Goal: Transaction & Acquisition: Download file/media

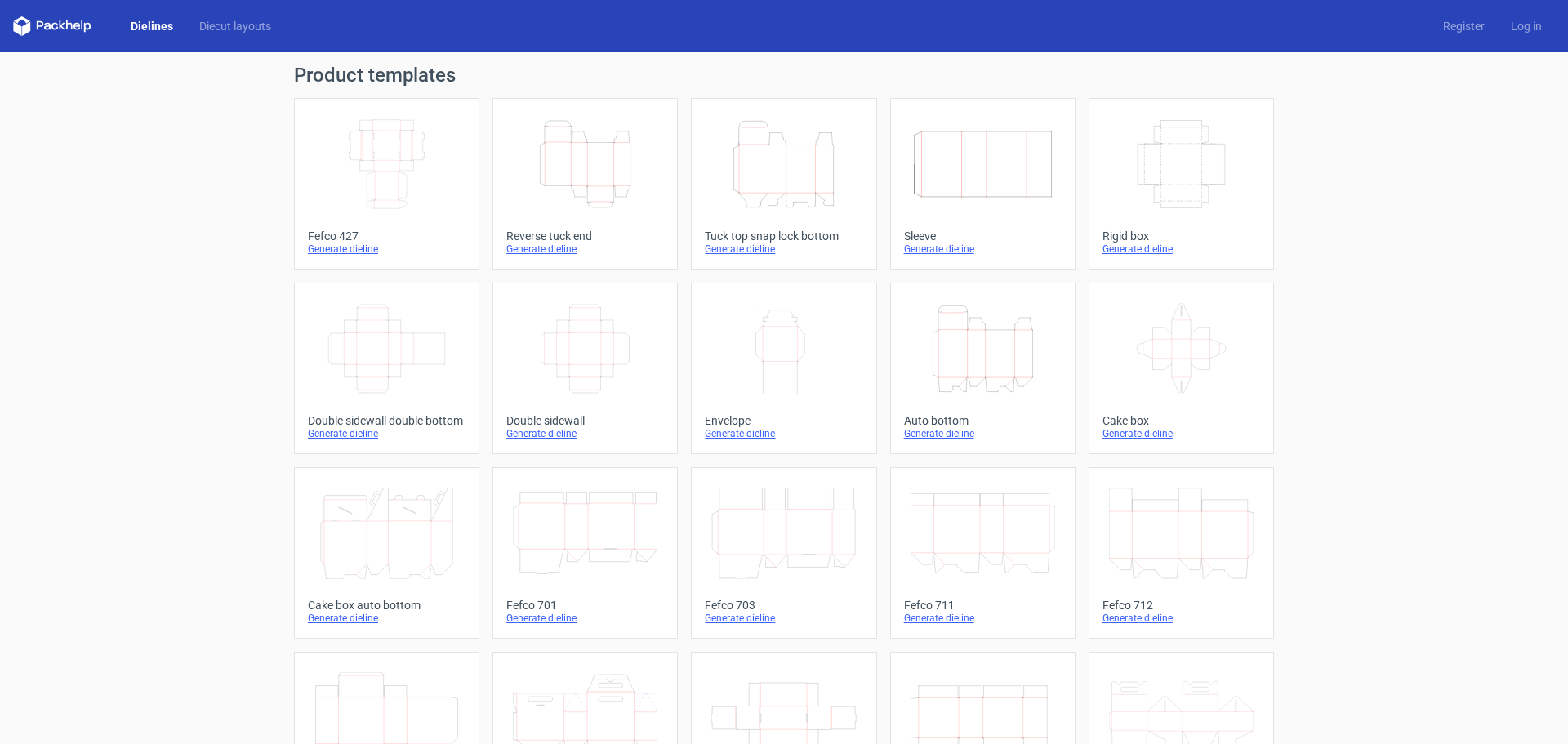
click at [402, 165] on icon "Width Depth Height" at bounding box center [386, 164] width 144 height 91
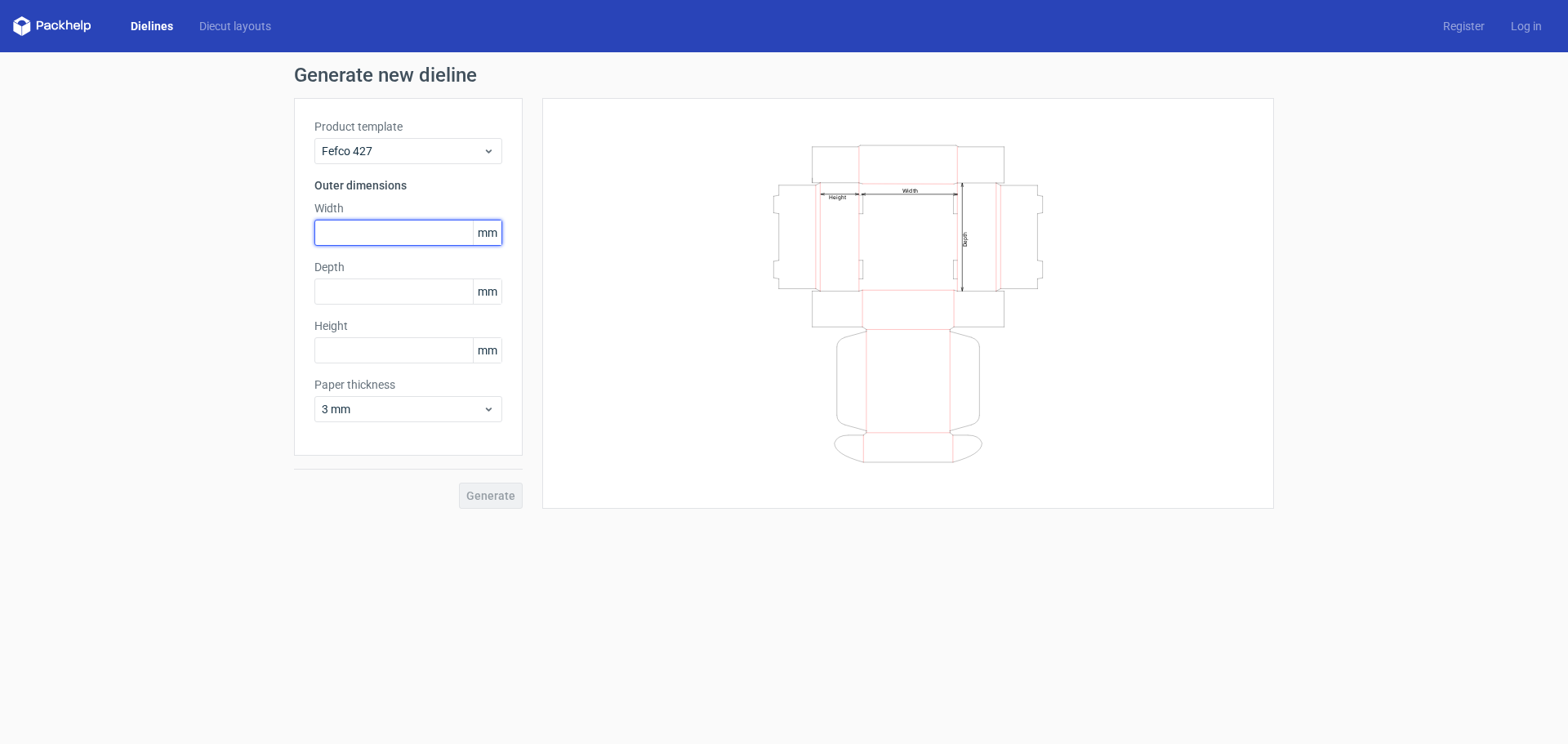
click at [418, 230] on input "text" at bounding box center [408, 233] width 188 height 27
click at [385, 237] on input "text" at bounding box center [408, 233] width 188 height 27
click at [437, 236] on input "text" at bounding box center [408, 233] width 188 height 27
type input "165"
click at [364, 288] on input "text" at bounding box center [408, 292] width 188 height 27
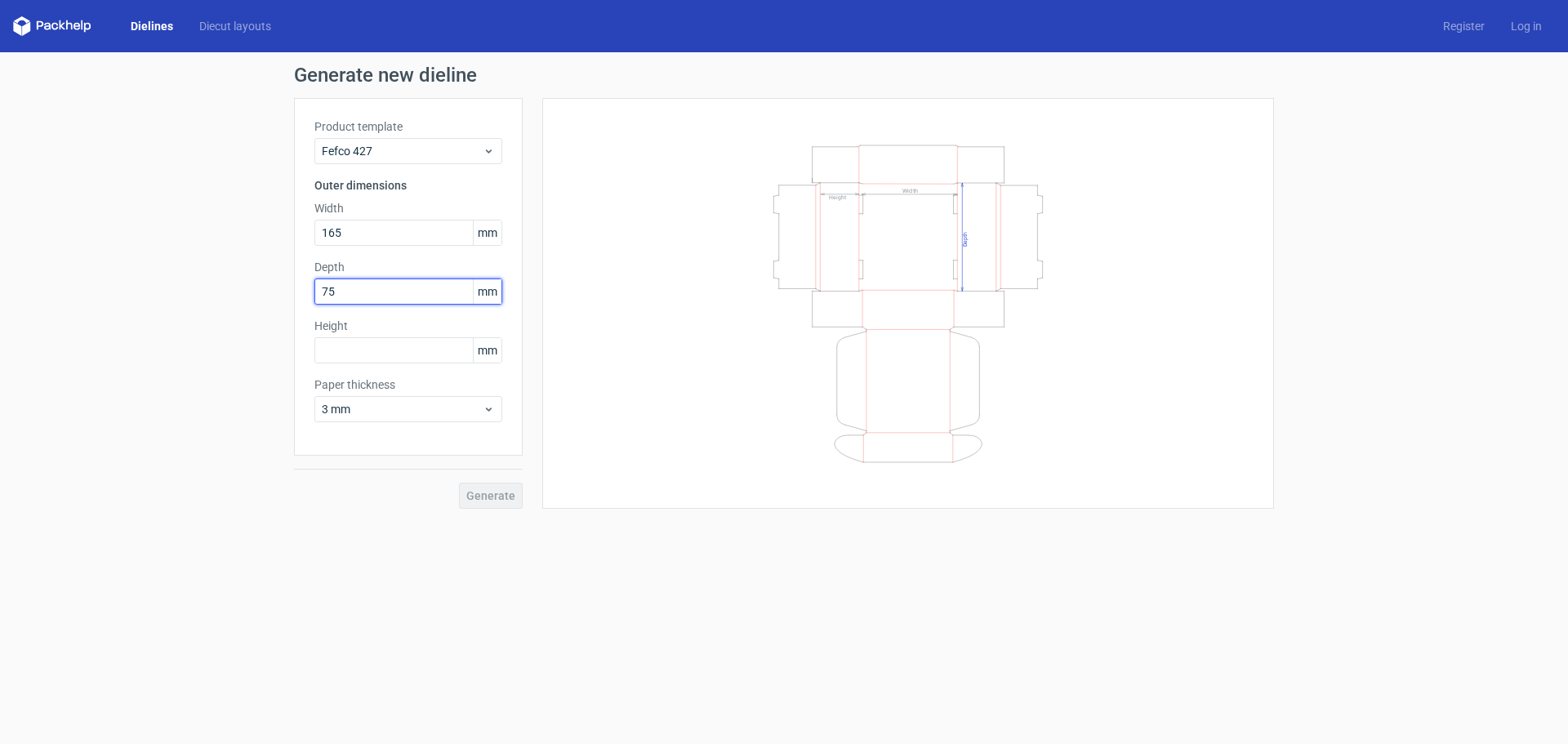
type input "75"
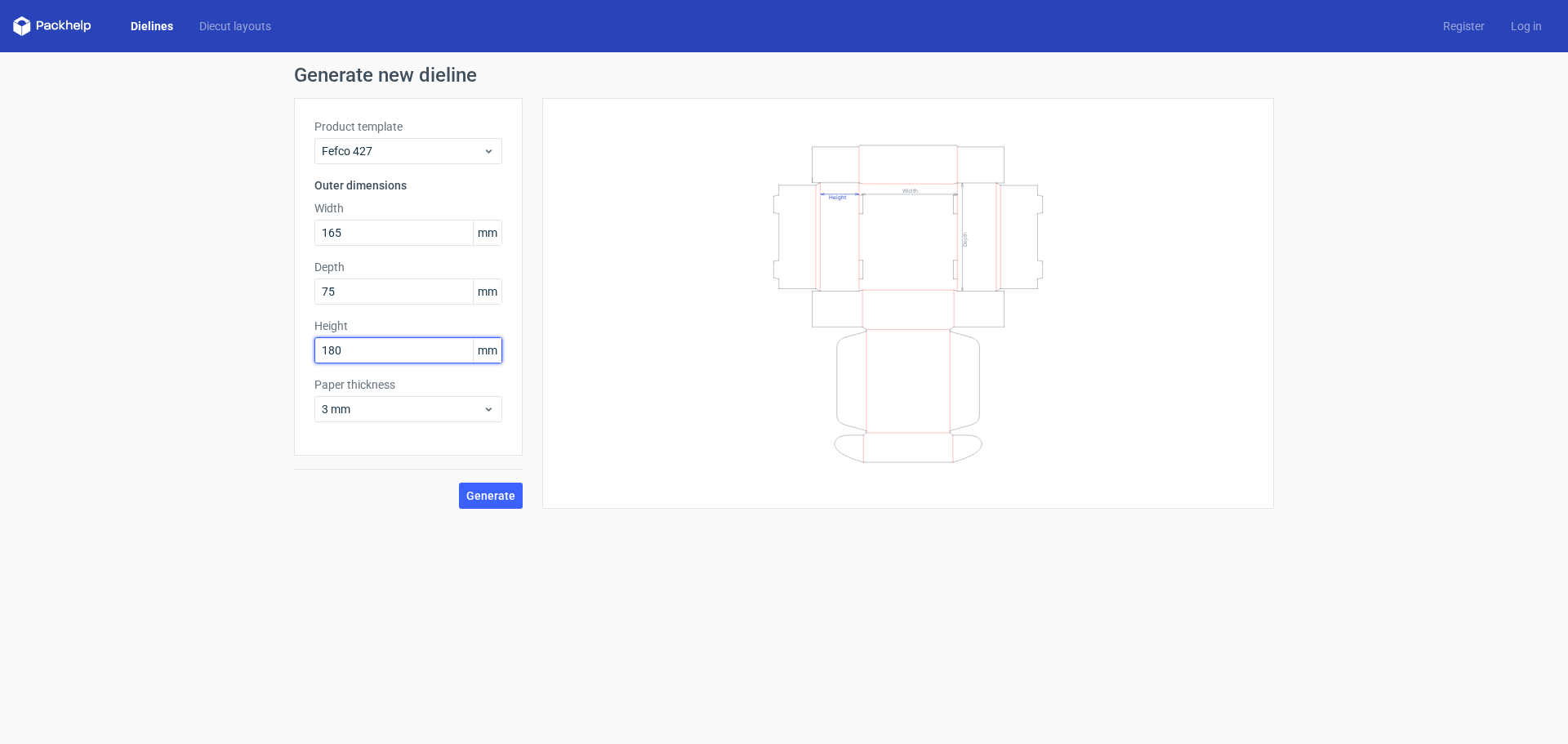
drag, startPoint x: 360, startPoint y: 353, endPoint x: 206, endPoint y: 351, distance: 154.0
click at [208, 351] on div "Generate new dieline Product template Fefco 427 Outer dimensions Width 165 mm D…" at bounding box center [784, 287] width 1568 height 469
type input "75"
type input "180"
click at [597, 272] on div "Width Depth Height" at bounding box center [908, 304] width 691 height 370
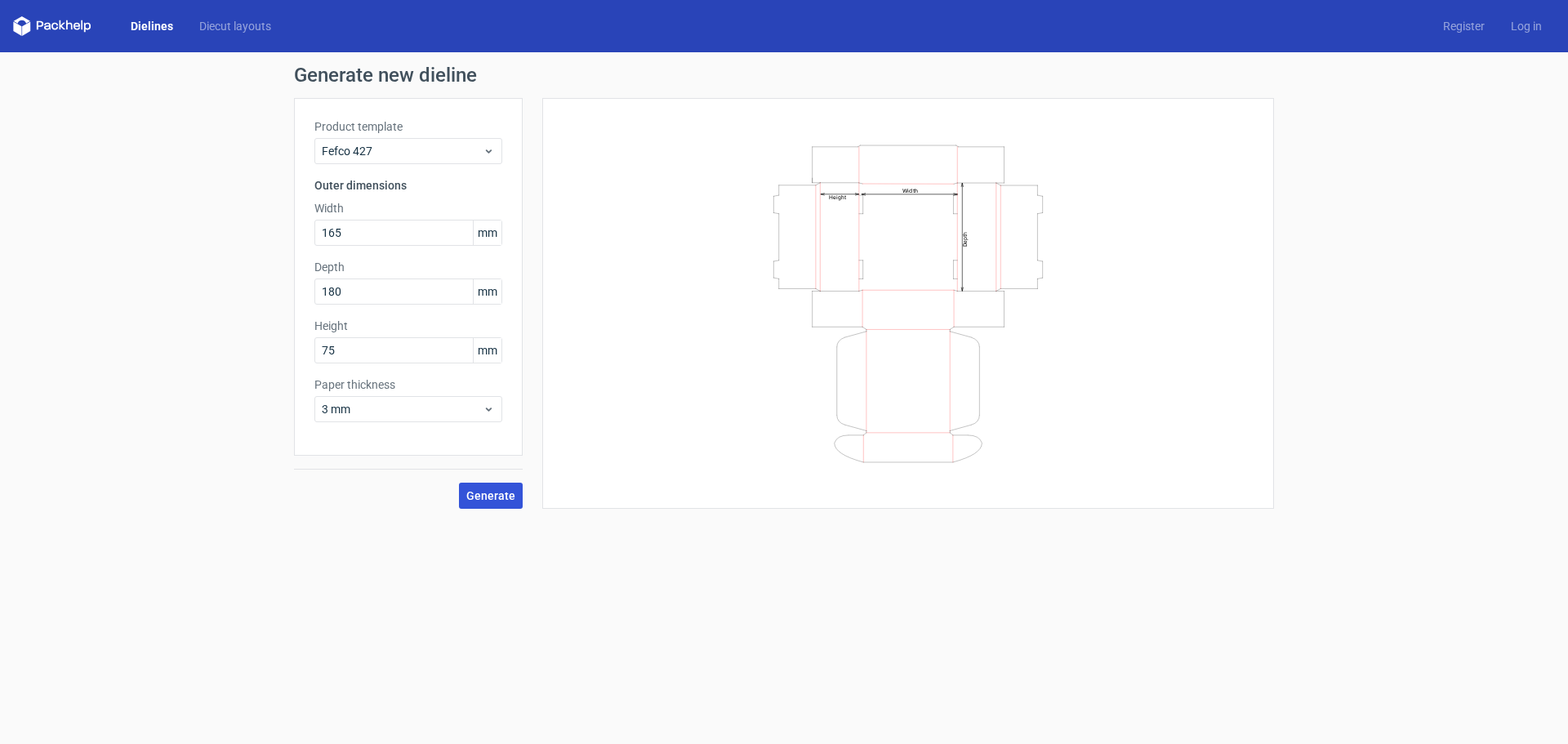
click at [496, 492] on span "Generate" at bounding box center [490, 496] width 49 height 12
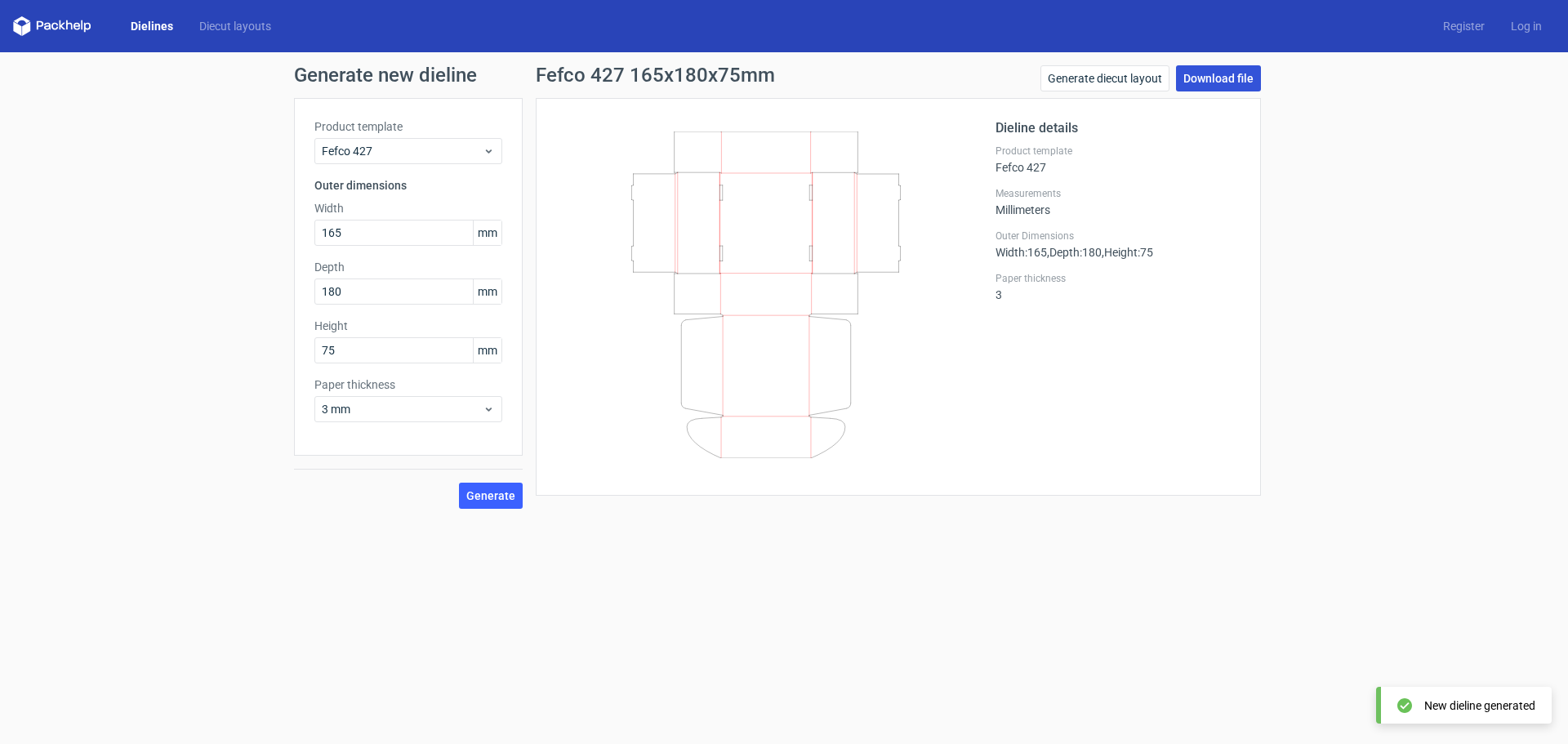
click at [1216, 79] on link "Download file" at bounding box center [1218, 79] width 85 height 27
